Goal: Information Seeking & Learning: Get advice/opinions

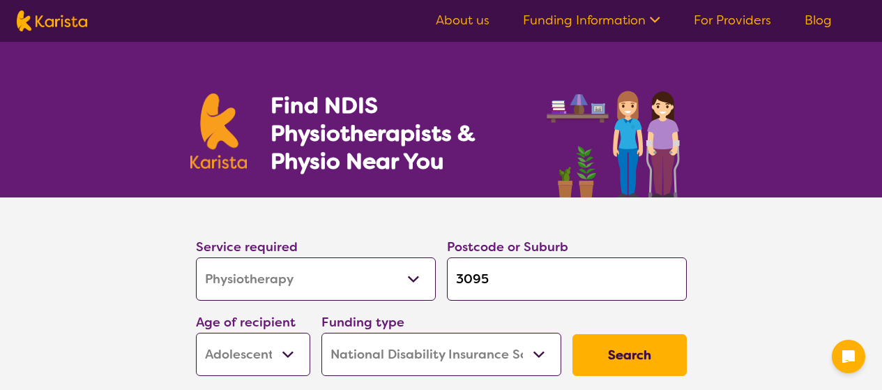
select select "Physiotherapy"
select select "AS"
select select "NDIS"
select select "Physiotherapy"
select select "AS"
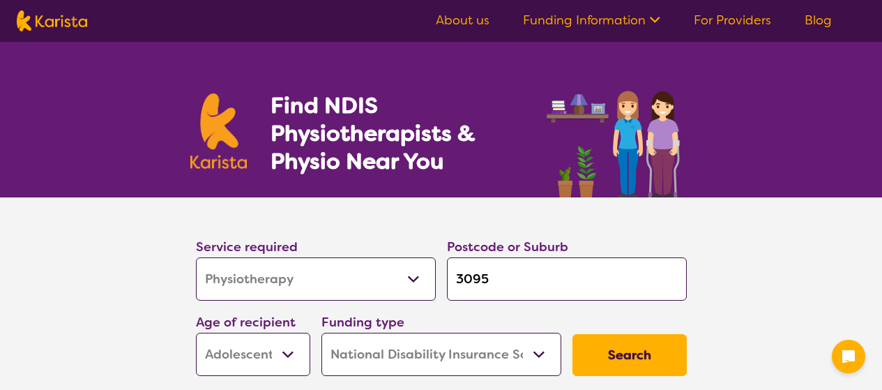
select select "NDIS"
click at [416, 279] on select "Allied Health Assistant Assessment ([MEDICAL_DATA] or [MEDICAL_DATA]) Behaviour…" at bounding box center [316, 278] width 240 height 43
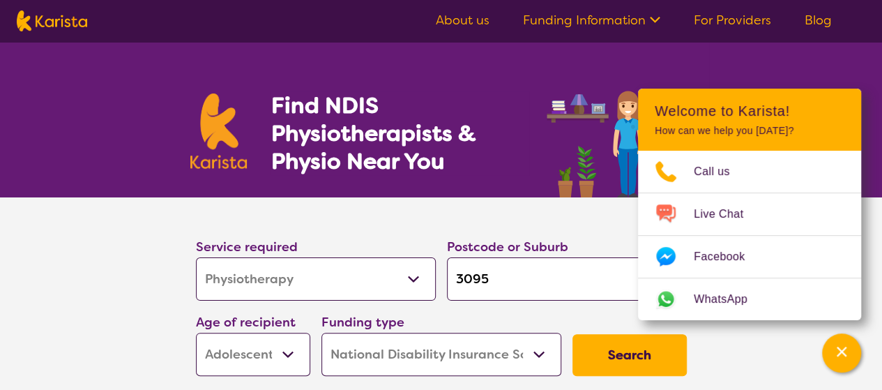
click at [348, 289] on select "Allied Health Assistant Assessment ([MEDICAL_DATA] or [MEDICAL_DATA]) Behaviour…" at bounding box center [316, 278] width 240 height 43
select select "Exercise physiology"
click at [196, 257] on select "Allied Health Assistant Assessment ([MEDICAL_DATA] or [MEDICAL_DATA]) Behaviour…" at bounding box center [316, 278] width 240 height 43
select select "Exercise physiology"
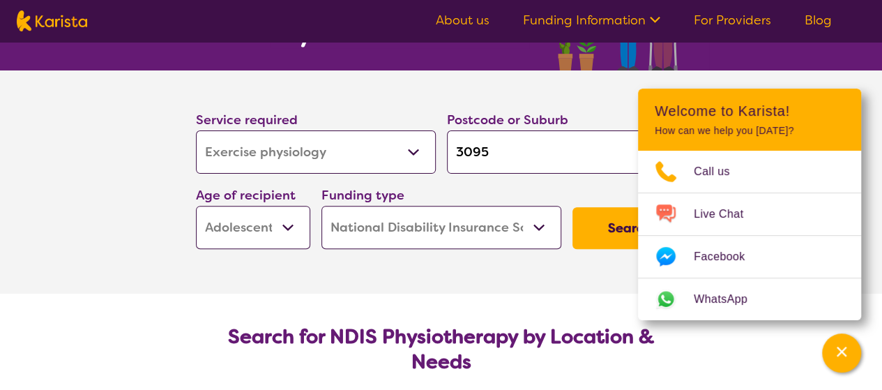
scroll to position [139, 0]
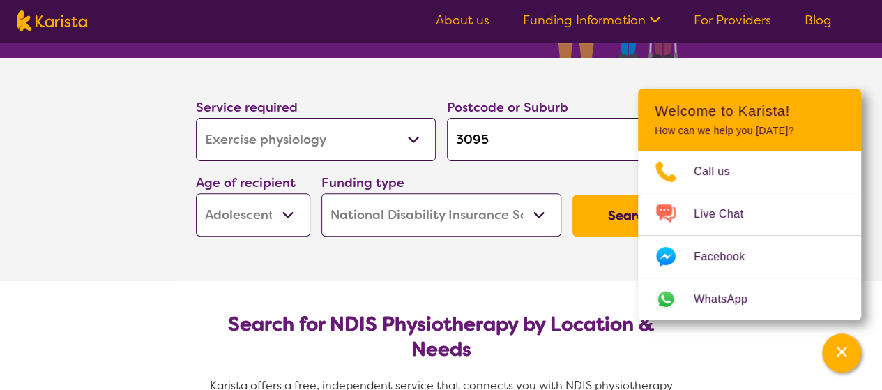
click at [620, 220] on button "Search" at bounding box center [629, 215] width 114 height 42
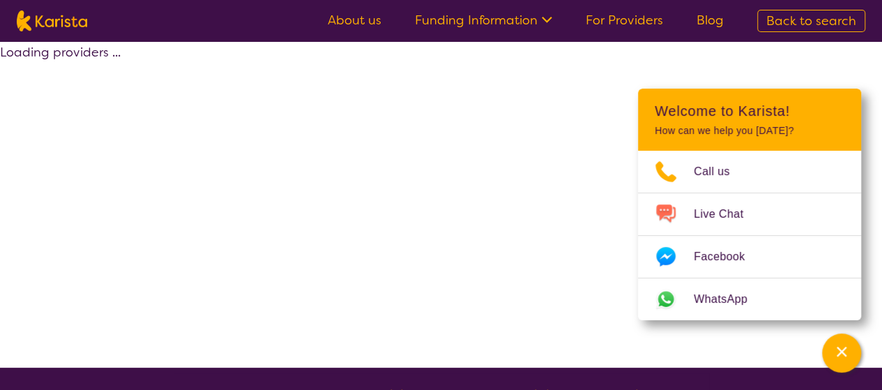
select select "by_score"
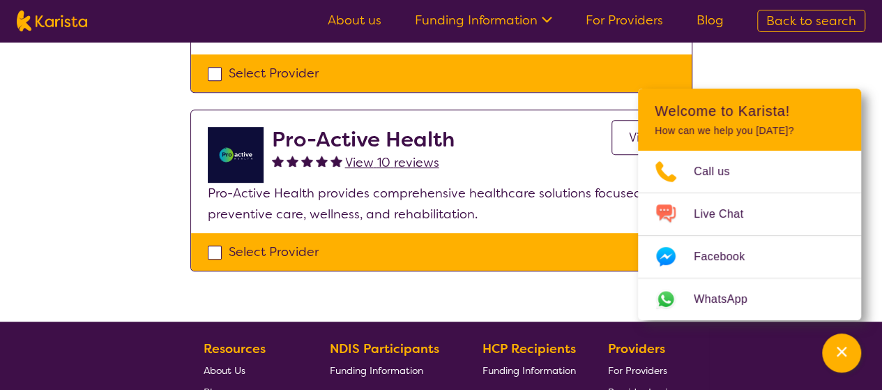
scroll to position [348, 0]
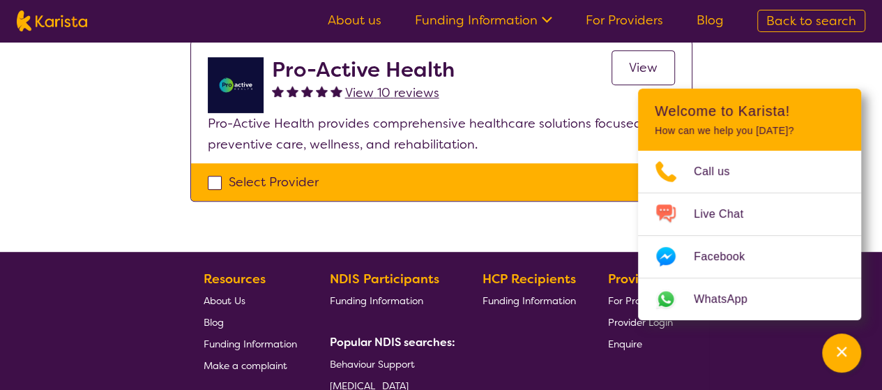
click at [645, 64] on span "View" at bounding box center [643, 67] width 29 height 17
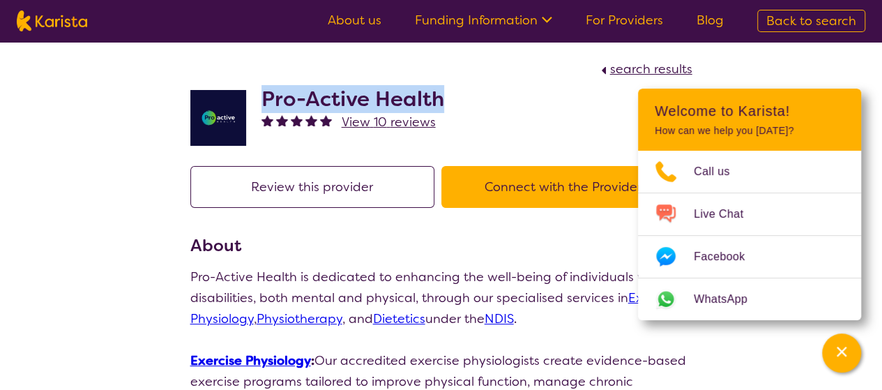
drag, startPoint x: 449, startPoint y: 98, endPoint x: 267, endPoint y: 102, distance: 181.9
click at [267, 102] on div "Pro-Active Health View 10 reviews" at bounding box center [441, 114] width 502 height 70
copy h2 "Pro-Active Health"
click at [612, 68] on span "search results" at bounding box center [651, 69] width 82 height 17
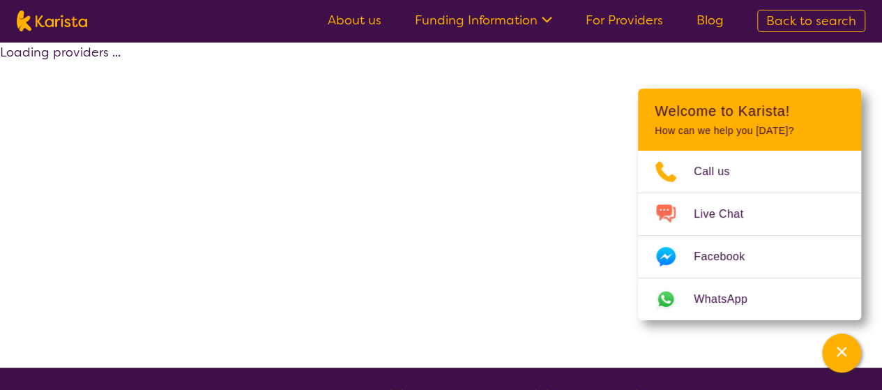
select select "by_score"
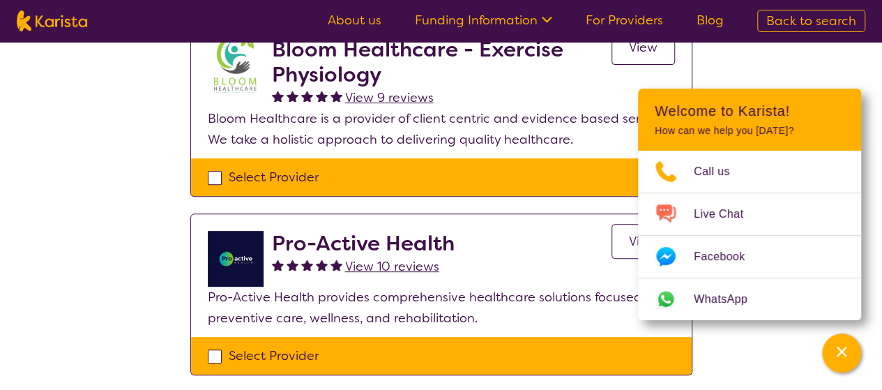
scroll to position [70, 0]
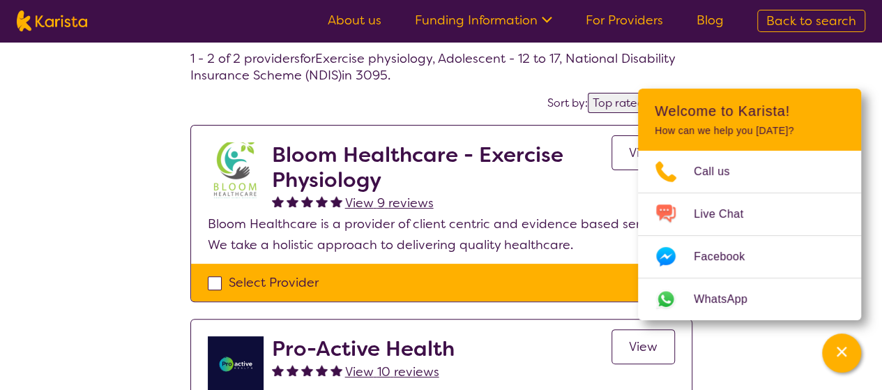
click at [346, 192] on link "View 9 reviews" at bounding box center [389, 202] width 89 height 21
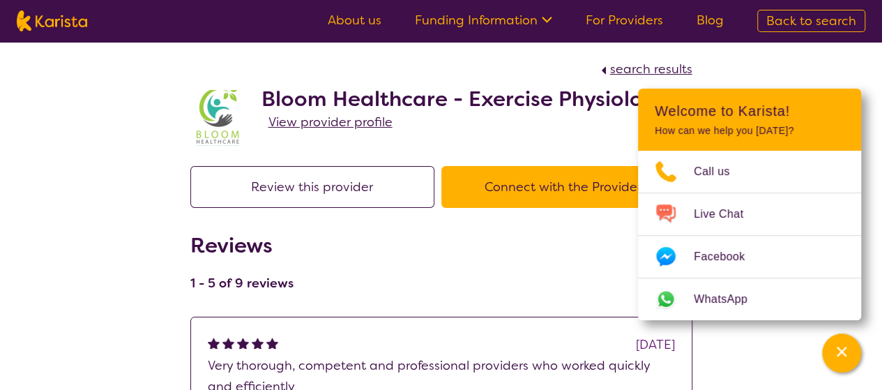
click at [305, 121] on span "View provider profile" at bounding box center [330, 122] width 124 height 17
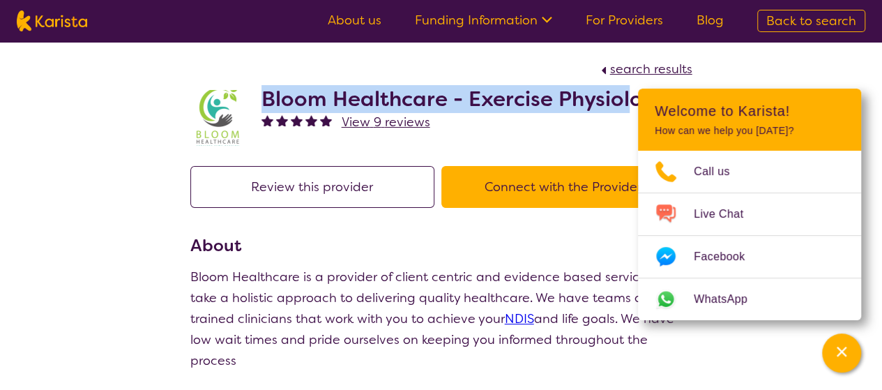
drag, startPoint x: 261, startPoint y: 95, endPoint x: 629, endPoint y: 100, distance: 367.3
click at [629, 100] on h2 "Bloom Healthcare - Exercise Physiology" at bounding box center [464, 98] width 406 height 25
copy h2 "Bloom Healthcare - Exercise Physiol"
